Goal: Information Seeking & Learning: Check status

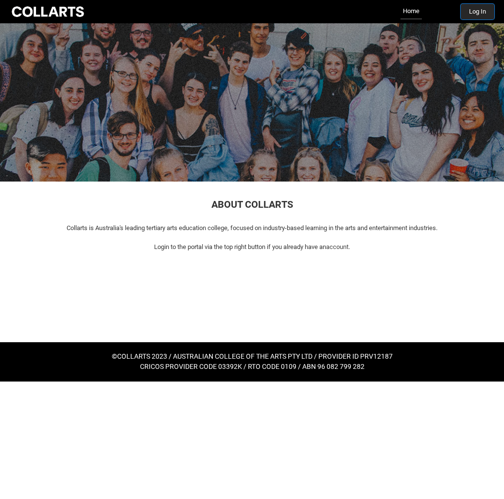
click at [473, 15] on button "Log In" at bounding box center [478, 12] width 34 height 16
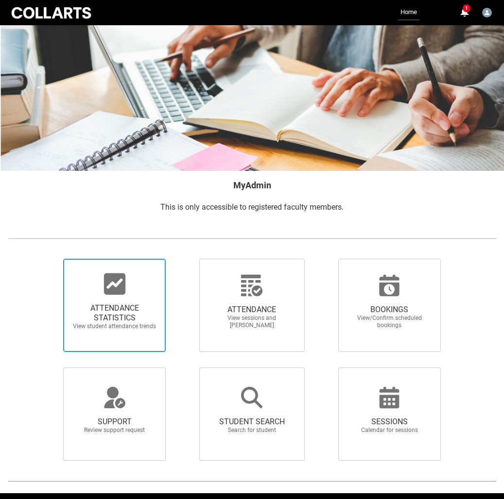
click at [113, 304] on span "ATTENDANCE STATISTICS" at bounding box center [114, 313] width 85 height 19
click at [51, 259] on input "ATTENDANCE STATISTICS View student attendance trends" at bounding box center [50, 258] width 0 height 0
radio input "true"
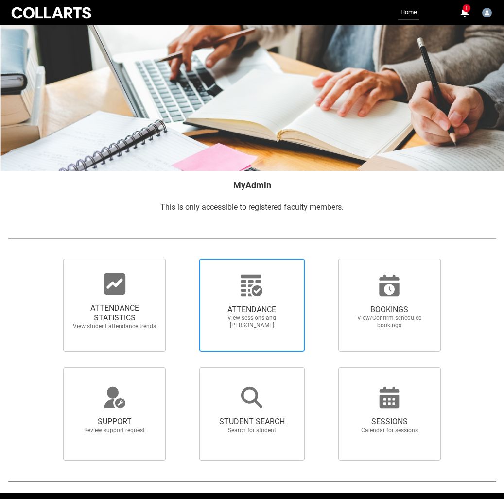
click at [251, 310] on span "ATTENDANCE" at bounding box center [251, 310] width 85 height 10
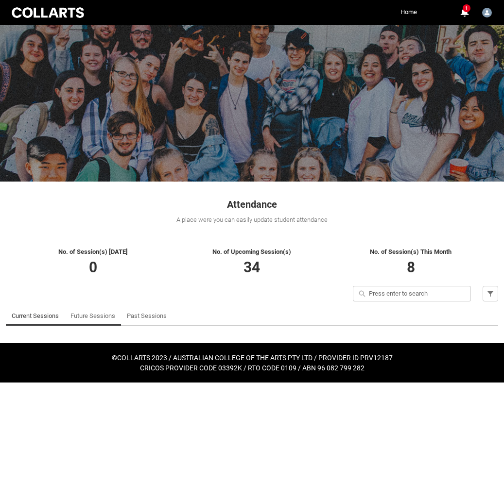
click at [95, 319] on link "Future Sessions" at bounding box center [92, 316] width 45 height 19
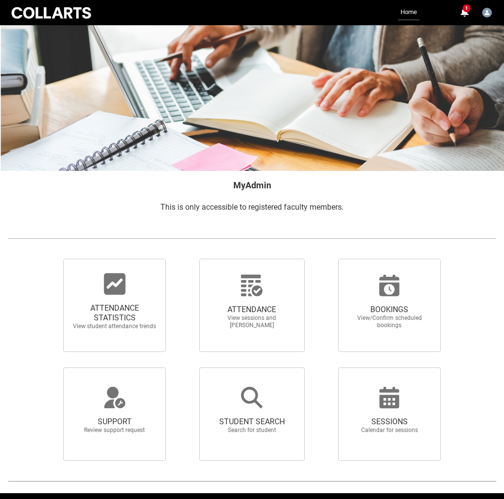
click at [407, 15] on link "Home" at bounding box center [408, 13] width 21 height 16
click at [412, 11] on link "Home" at bounding box center [408, 13] width 21 height 16
click at [407, 12] on link "Home" at bounding box center [408, 13] width 21 height 16
click at [112, 311] on span "ATTENDANCE STATISTICS" at bounding box center [114, 313] width 85 height 19
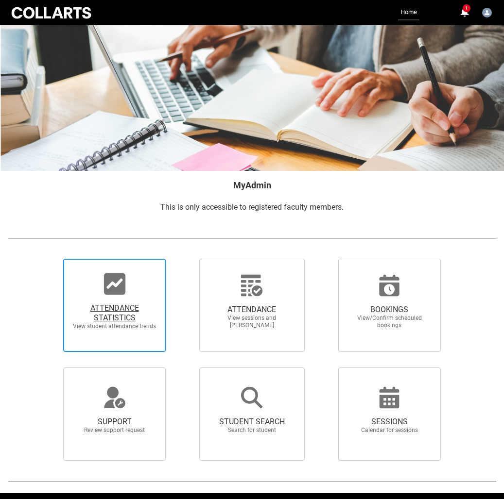
click at [51, 259] on input "ATTENDANCE STATISTICS View student attendance trends" at bounding box center [50, 258] width 0 height 0
radio input "true"
click at [109, 299] on span "ATTENDANCE STATISTICS View student attendance trends" at bounding box center [114, 317] width 93 height 42
click at [51, 259] on input "ATTENDANCE STATISTICS View student attendance trends" at bounding box center [50, 258] width 0 height 0
radio input "true"
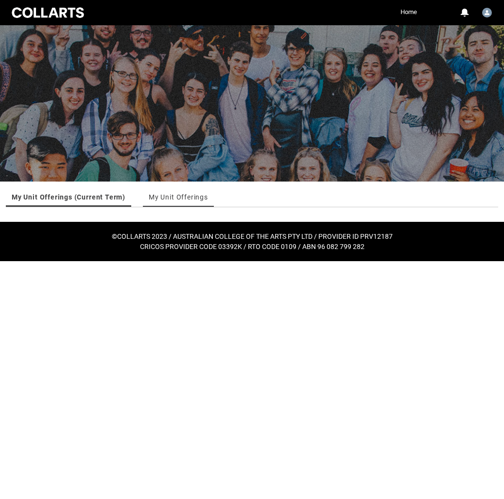
click at [177, 195] on link "My Unit Offerings" at bounding box center [178, 197] width 59 height 19
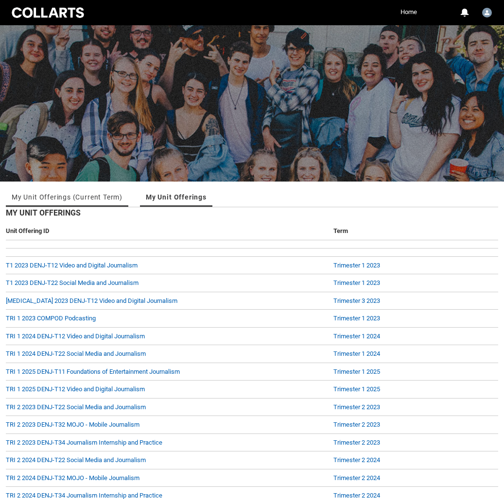
click at [92, 196] on link "My Unit Offerings (Current Term)" at bounding box center [67, 197] width 111 height 19
